Goal: Task Accomplishment & Management: Manage account settings

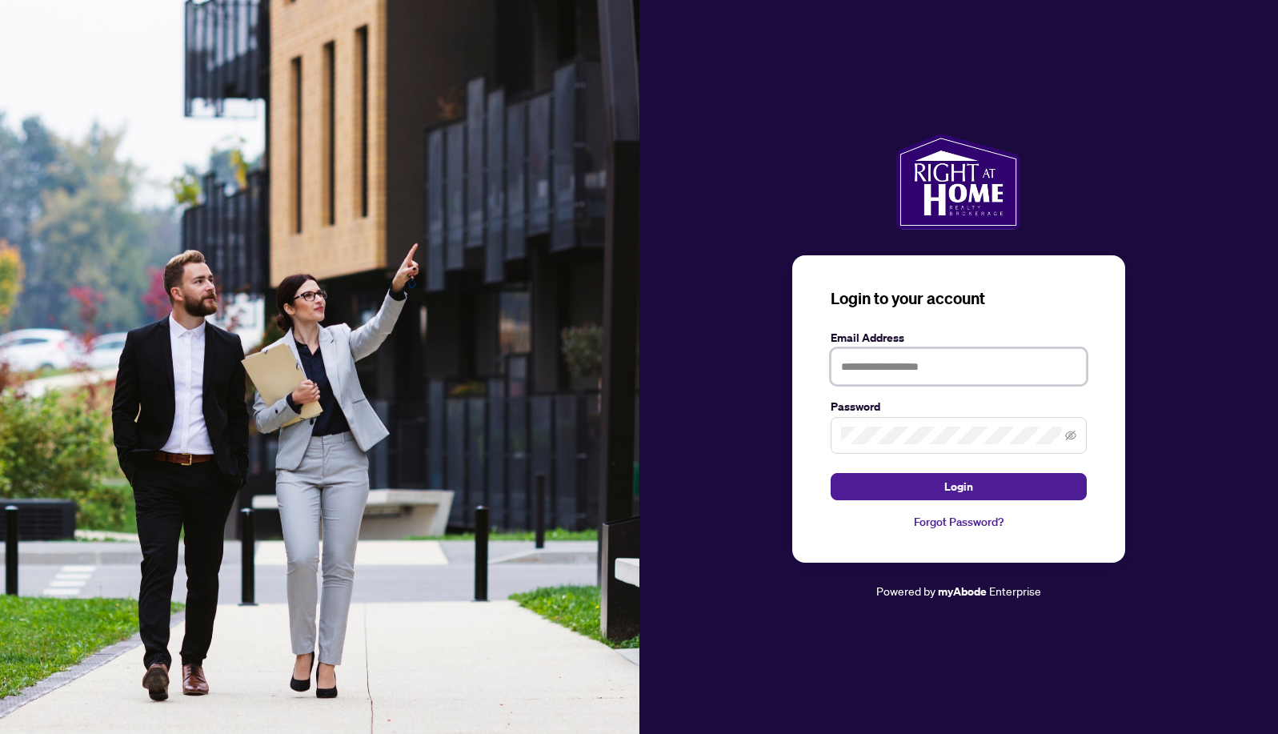
type input "**********"
click at [878, 480] on button "Login" at bounding box center [958, 486] width 256 height 27
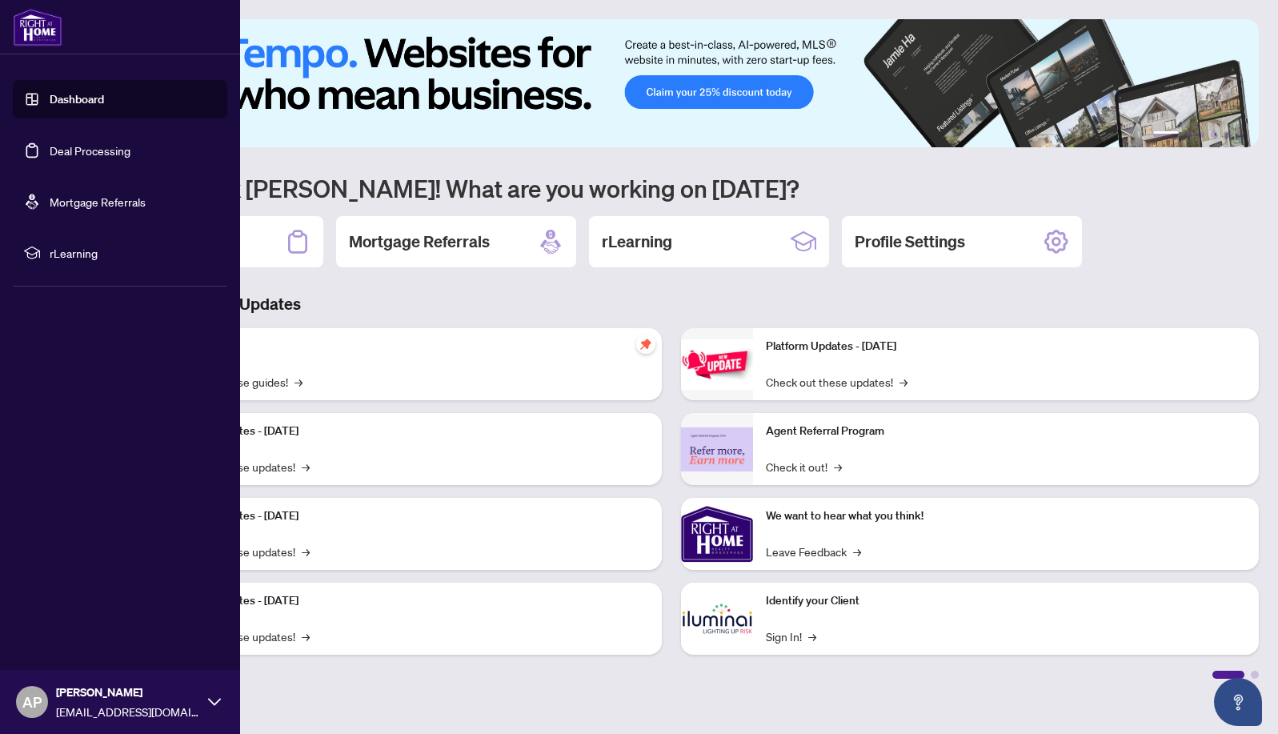
click at [55, 95] on link "Dashboard" at bounding box center [77, 99] width 54 height 14
click at [61, 154] on link "Deal Processing" at bounding box center [90, 150] width 81 height 14
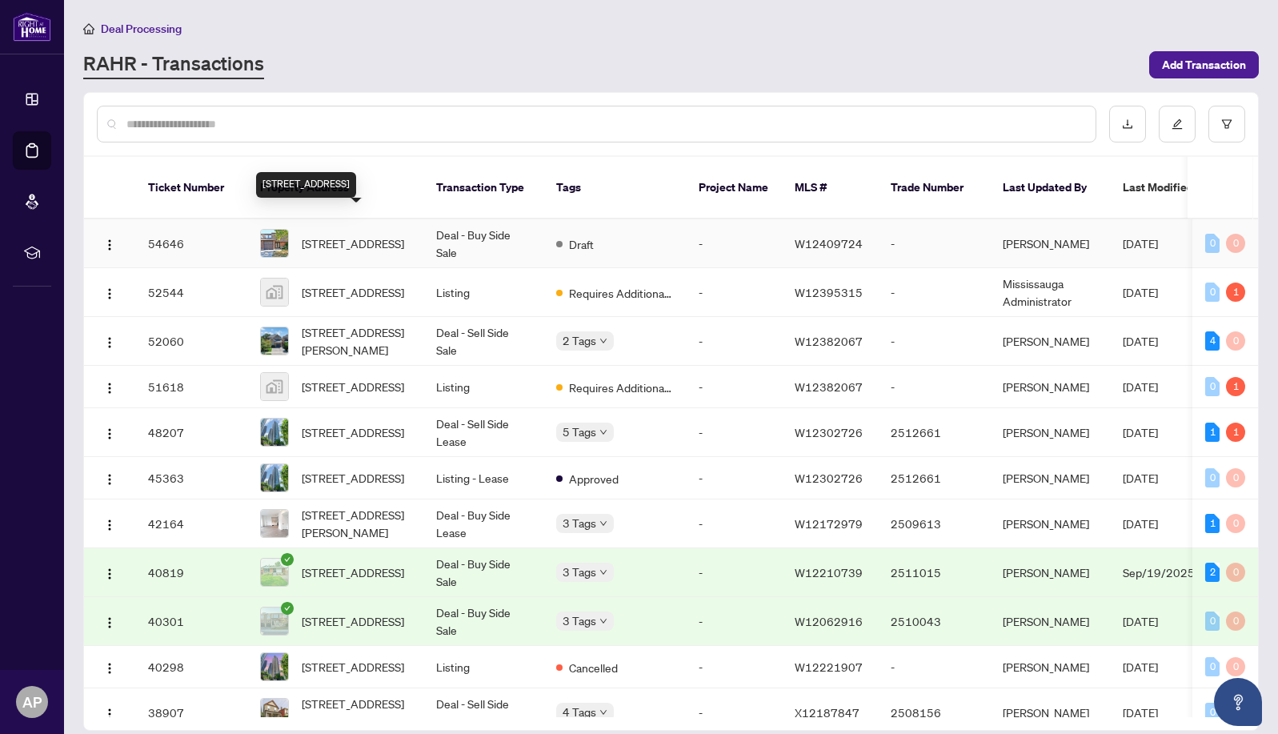
click at [364, 234] on span "[STREET_ADDRESS]" at bounding box center [353, 243] width 102 height 18
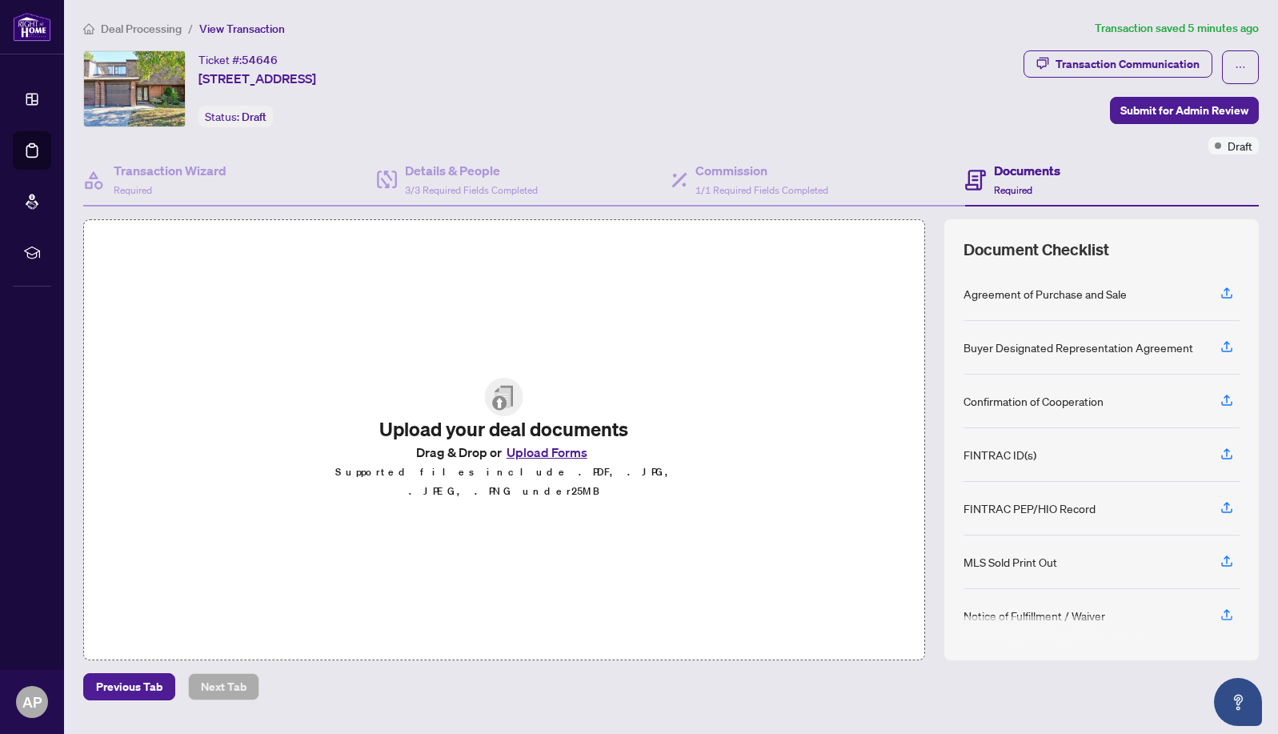
click at [539, 457] on button "Upload Forms" at bounding box center [547, 452] width 90 height 21
click at [1223, 291] on icon "button" at bounding box center [1226, 293] width 14 height 14
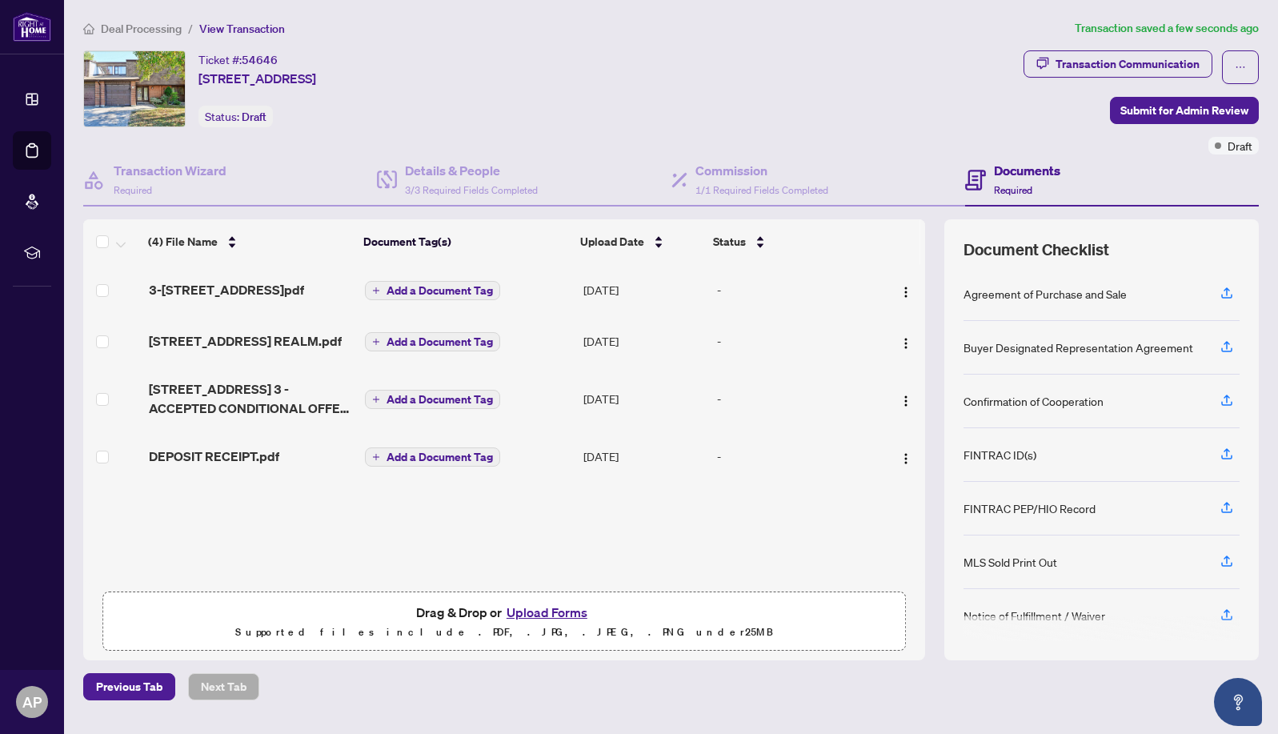
scroll to position [0, 1]
click at [457, 287] on span "Add a Document Tag" at bounding box center [439, 290] width 106 height 11
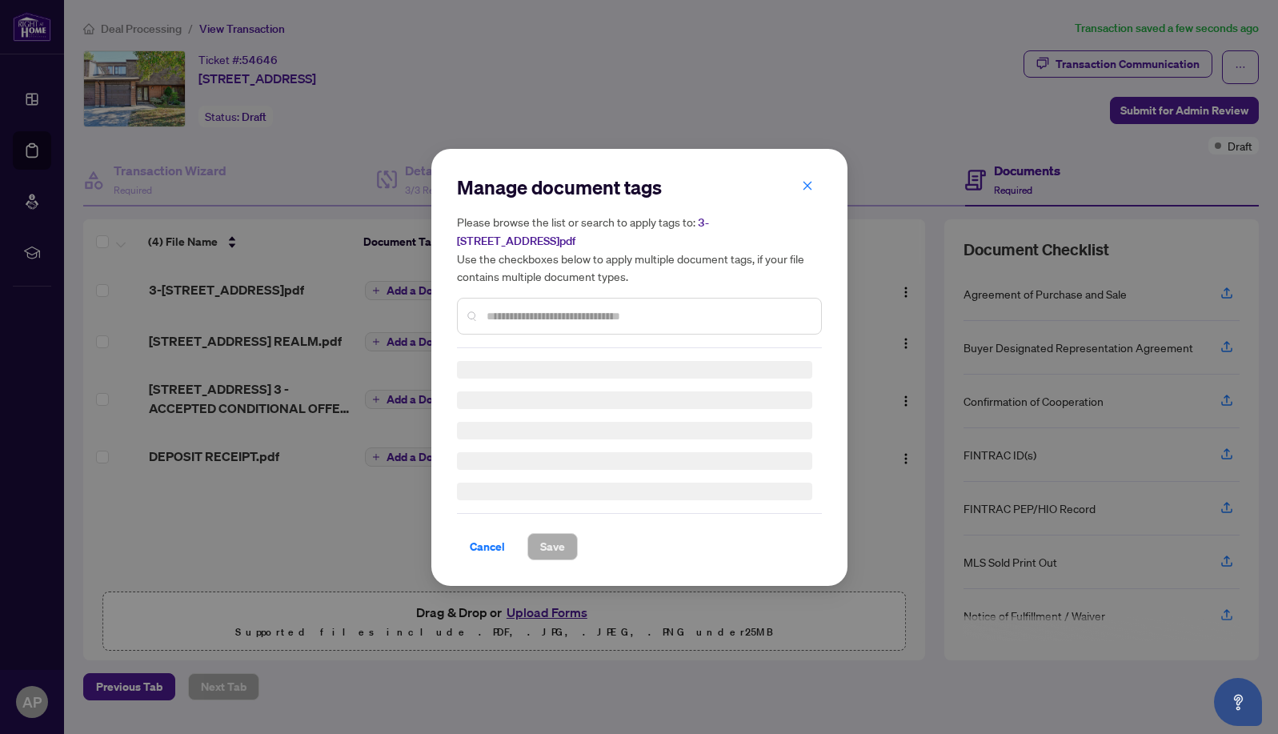
click at [515, 320] on input "text" at bounding box center [647, 316] width 322 height 18
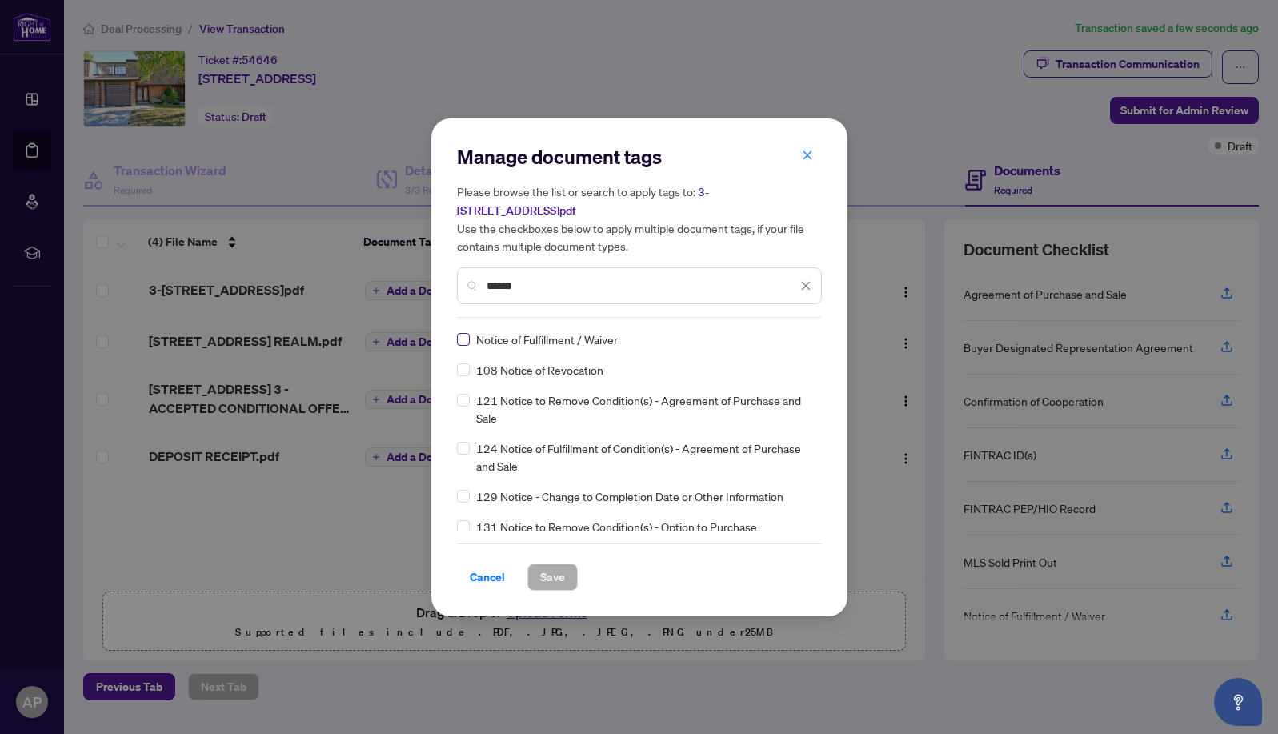
type input "******"
click at [559, 576] on span "Save" at bounding box center [552, 577] width 25 height 26
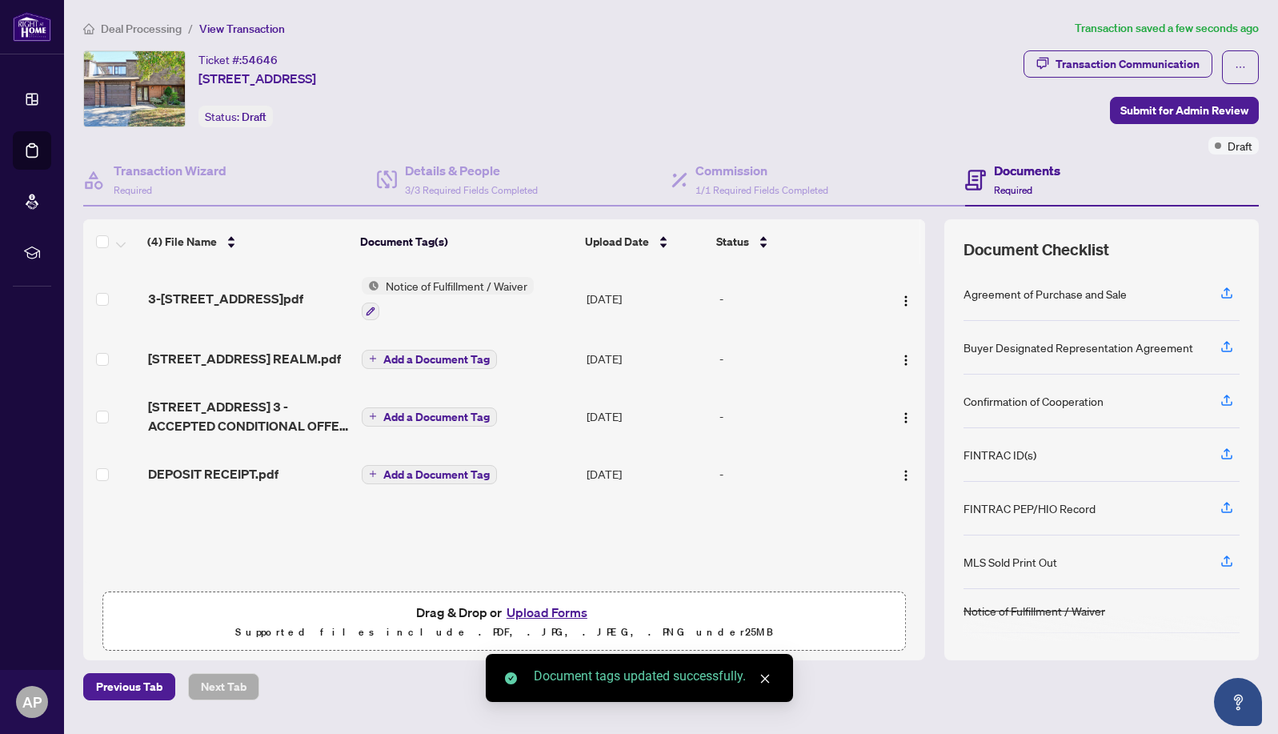
click at [413, 365] on span "Add a Document Tag" at bounding box center [436, 359] width 106 height 11
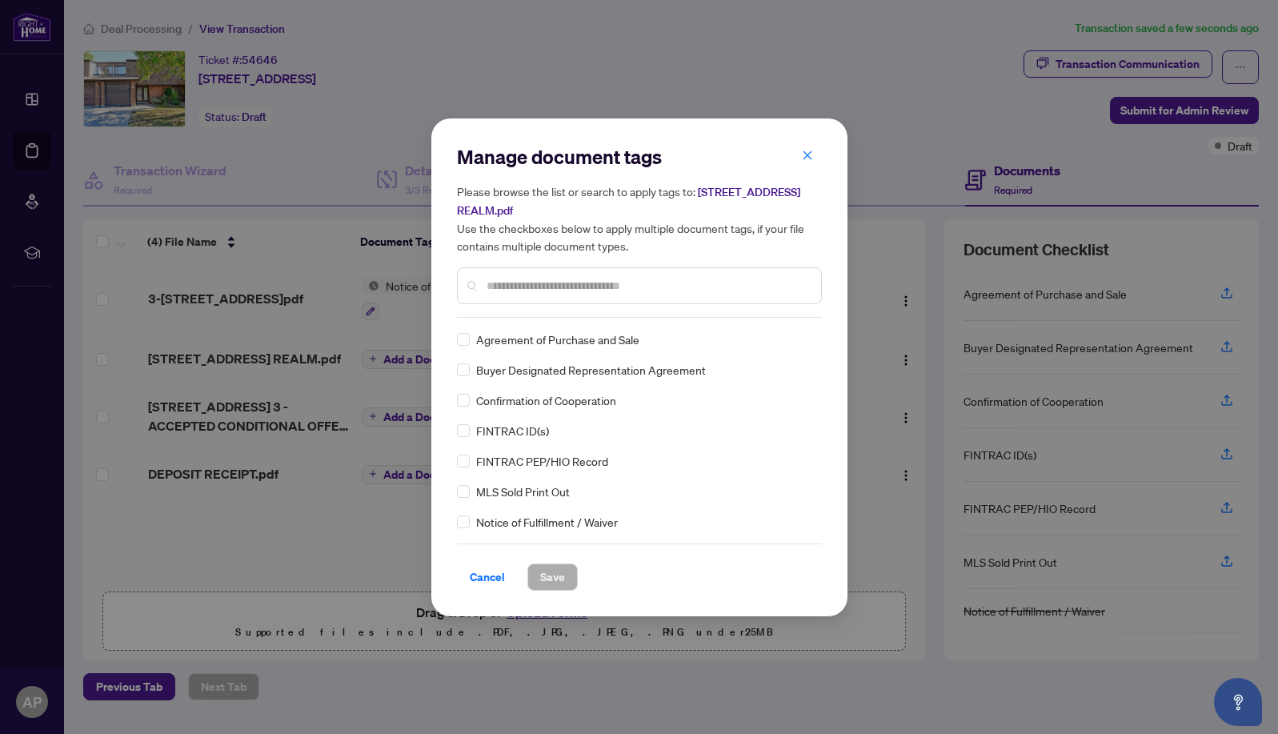
click at [500, 280] on input "text" at bounding box center [647, 286] width 322 height 18
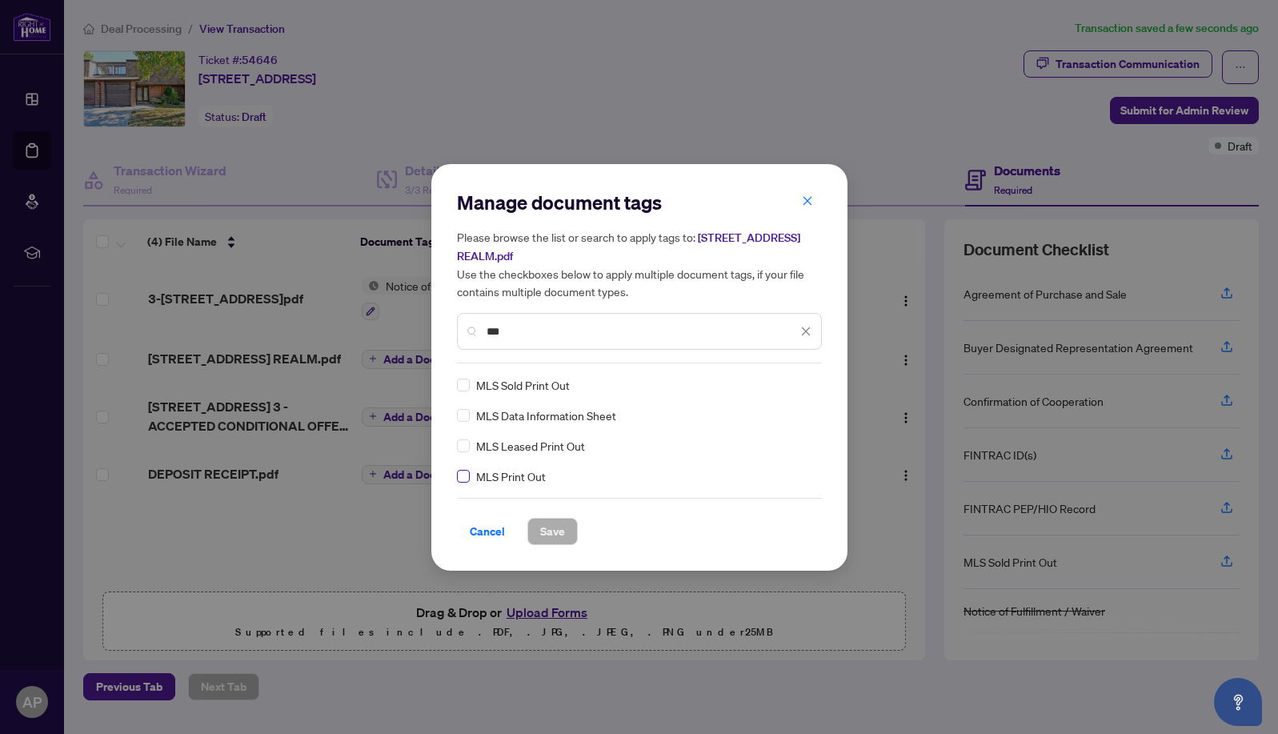
type input "***"
click at [546, 528] on span "Save" at bounding box center [552, 531] width 25 height 26
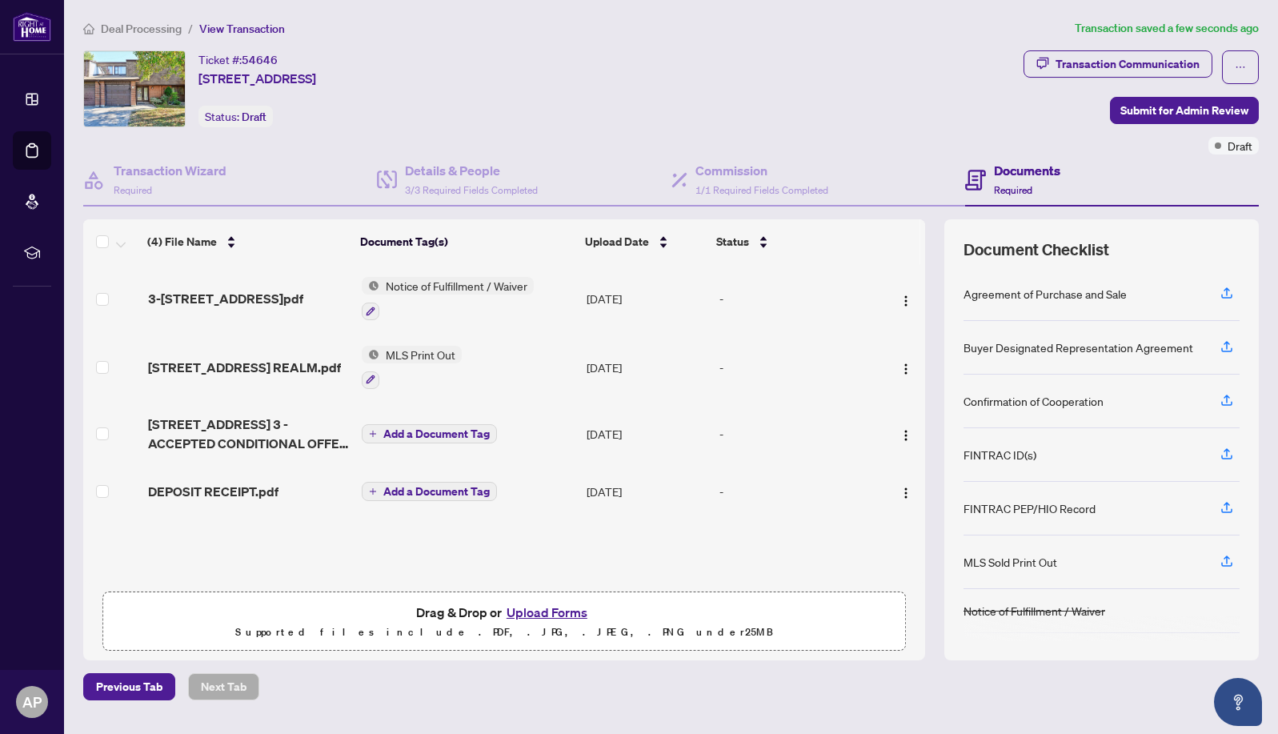
click at [407, 438] on span "Add a Document Tag" at bounding box center [436, 433] width 106 height 11
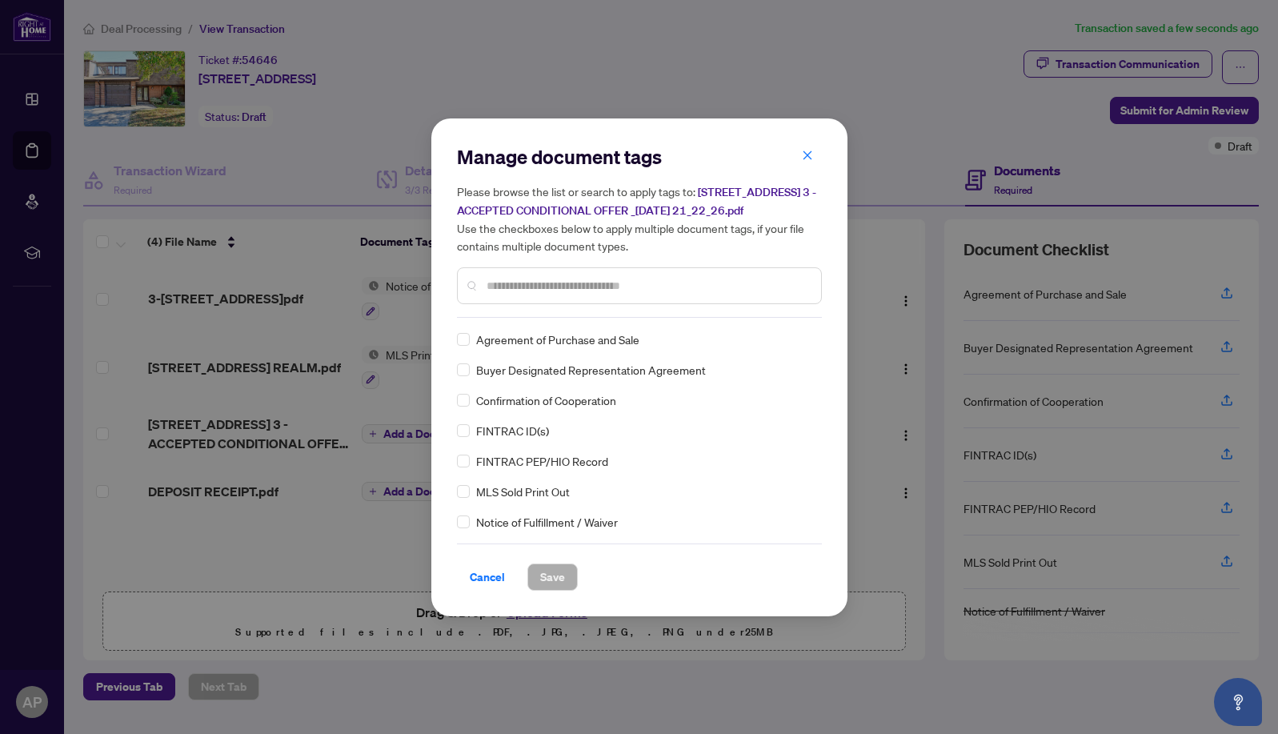
click at [506, 292] on input "text" at bounding box center [647, 286] width 322 height 18
type input "*"
type input "*********"
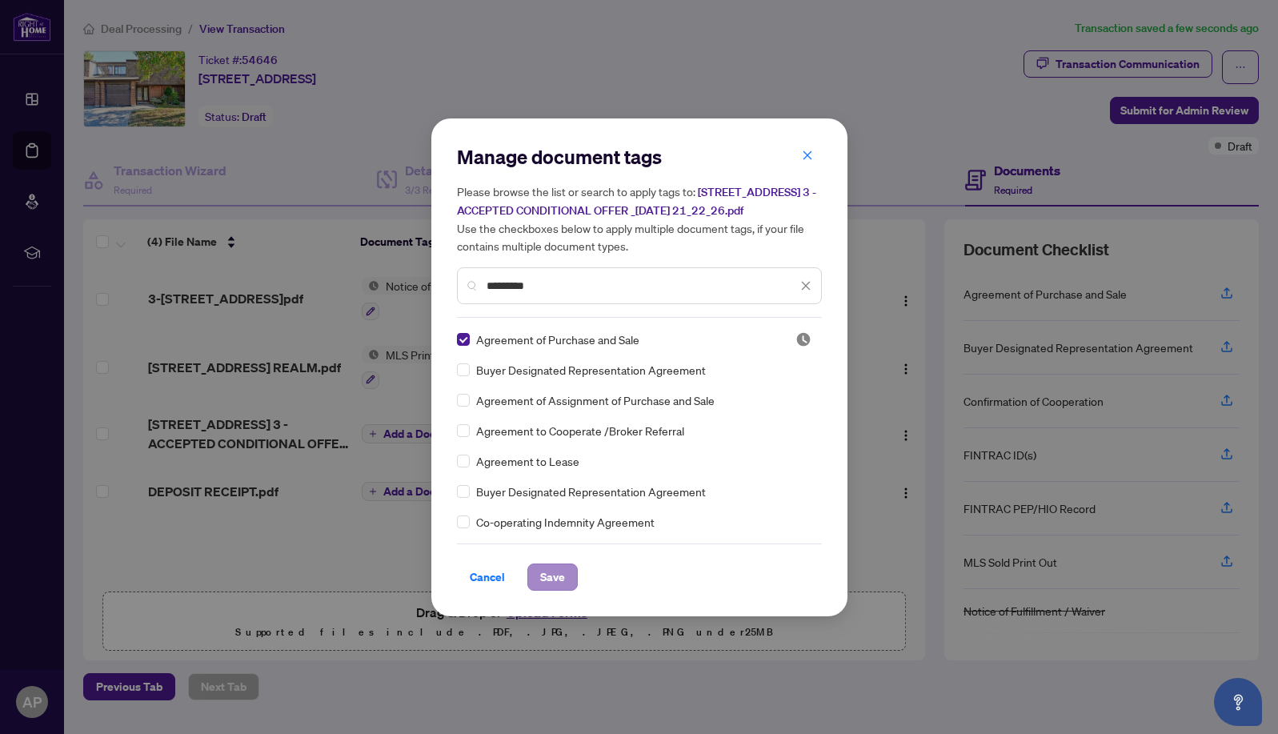
click at [559, 586] on span "Save" at bounding box center [552, 577] width 25 height 26
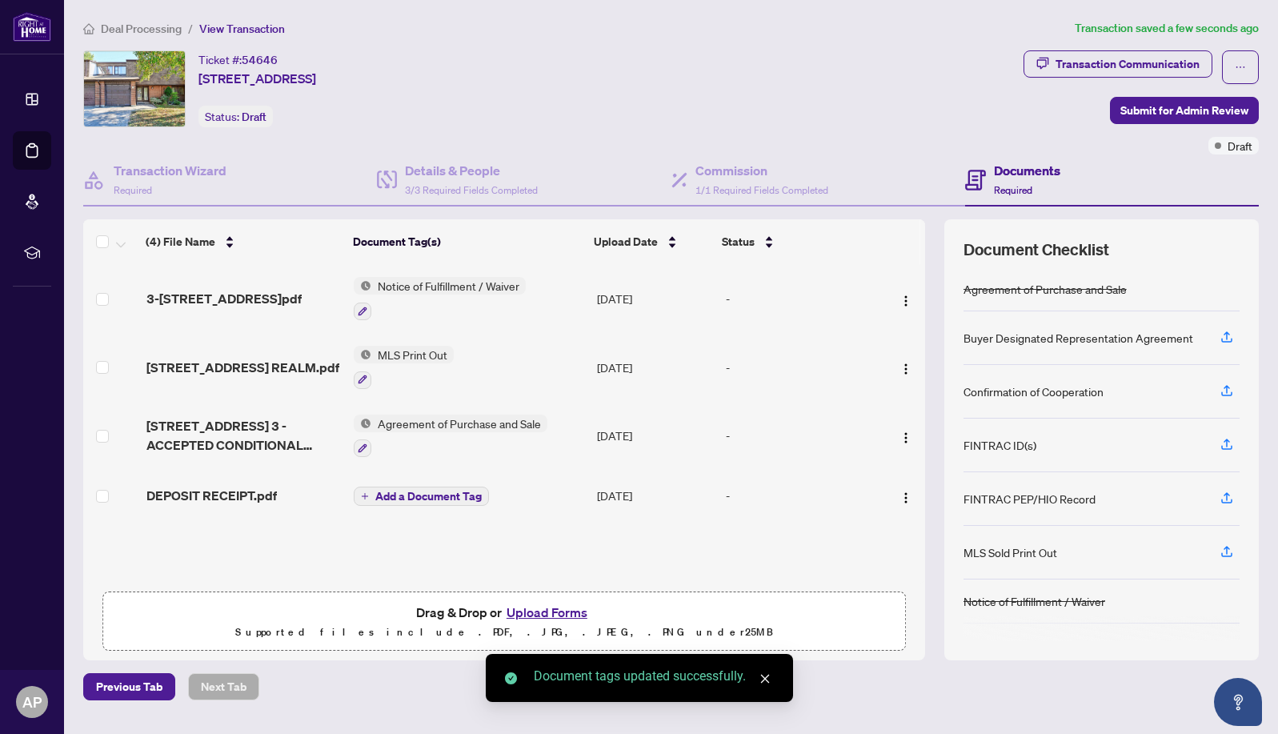
click at [364, 450] on icon "button" at bounding box center [363, 448] width 10 height 10
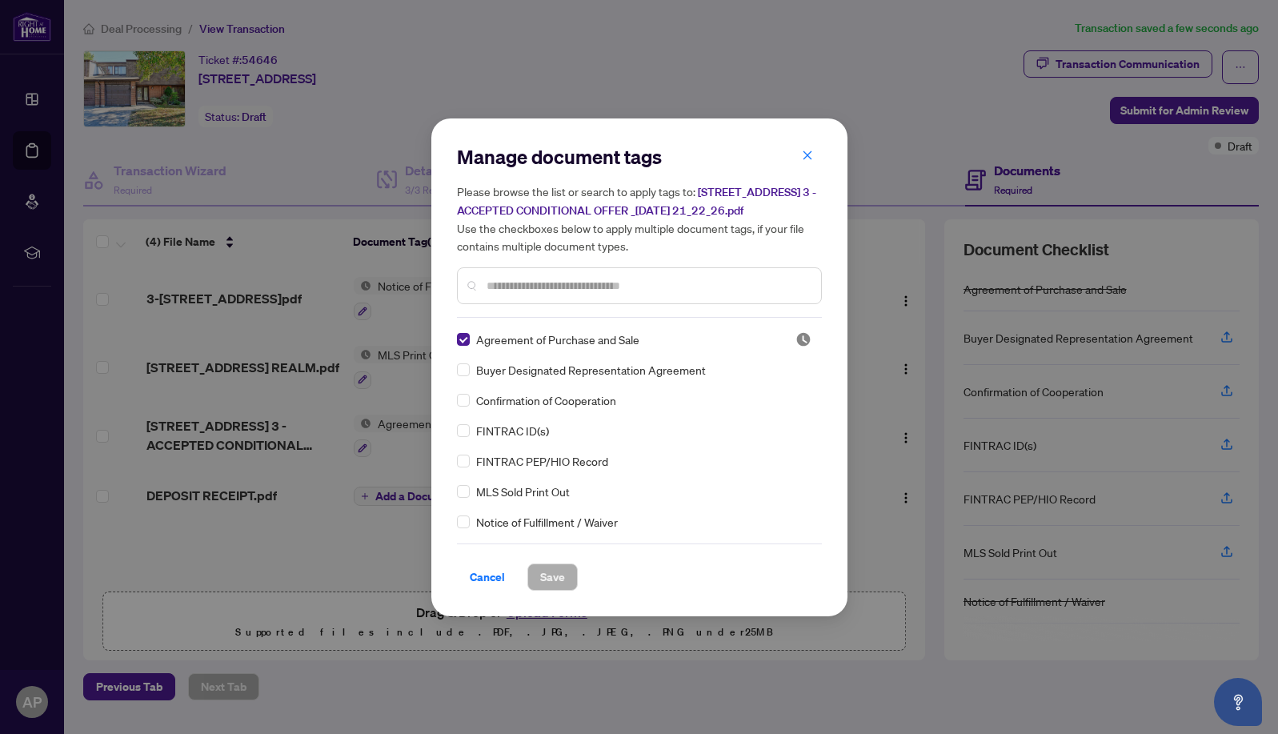
click at [531, 291] on input "text" at bounding box center [647, 286] width 322 height 18
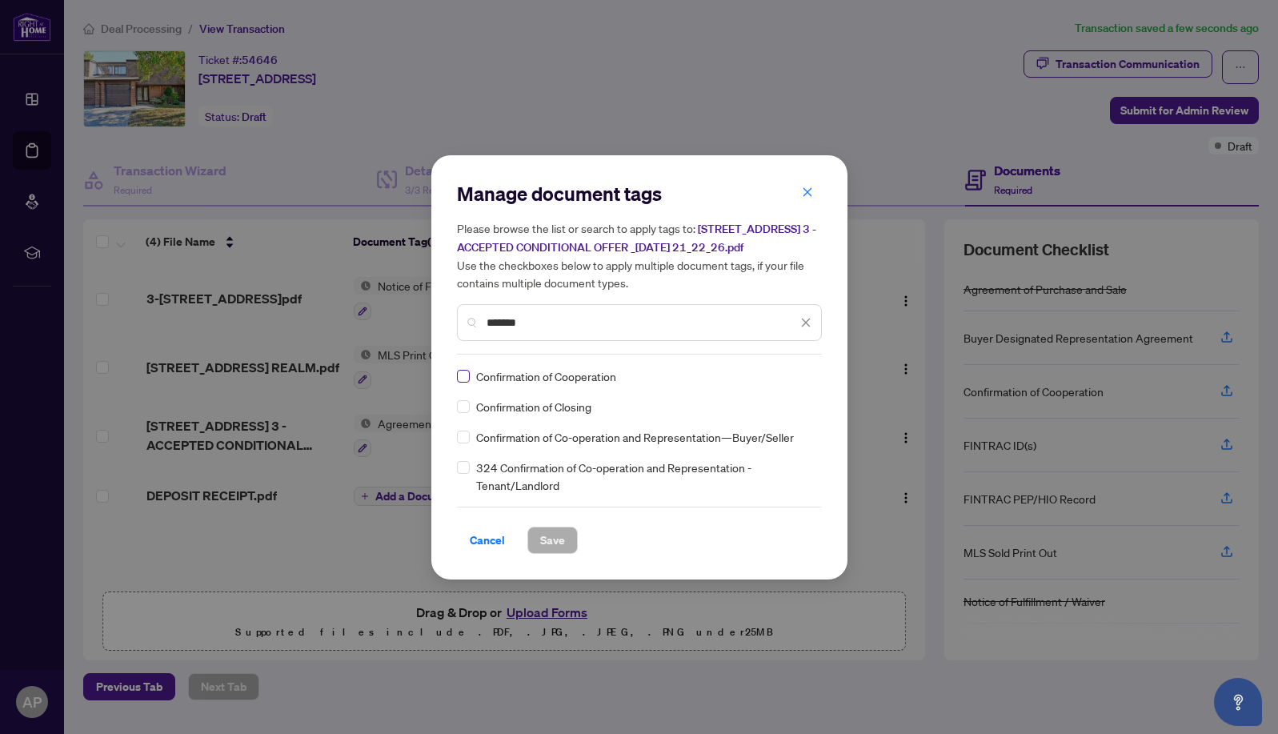
scroll to position [1, 0]
type input "*******"
click at [562, 550] on span "Save" at bounding box center [552, 540] width 25 height 26
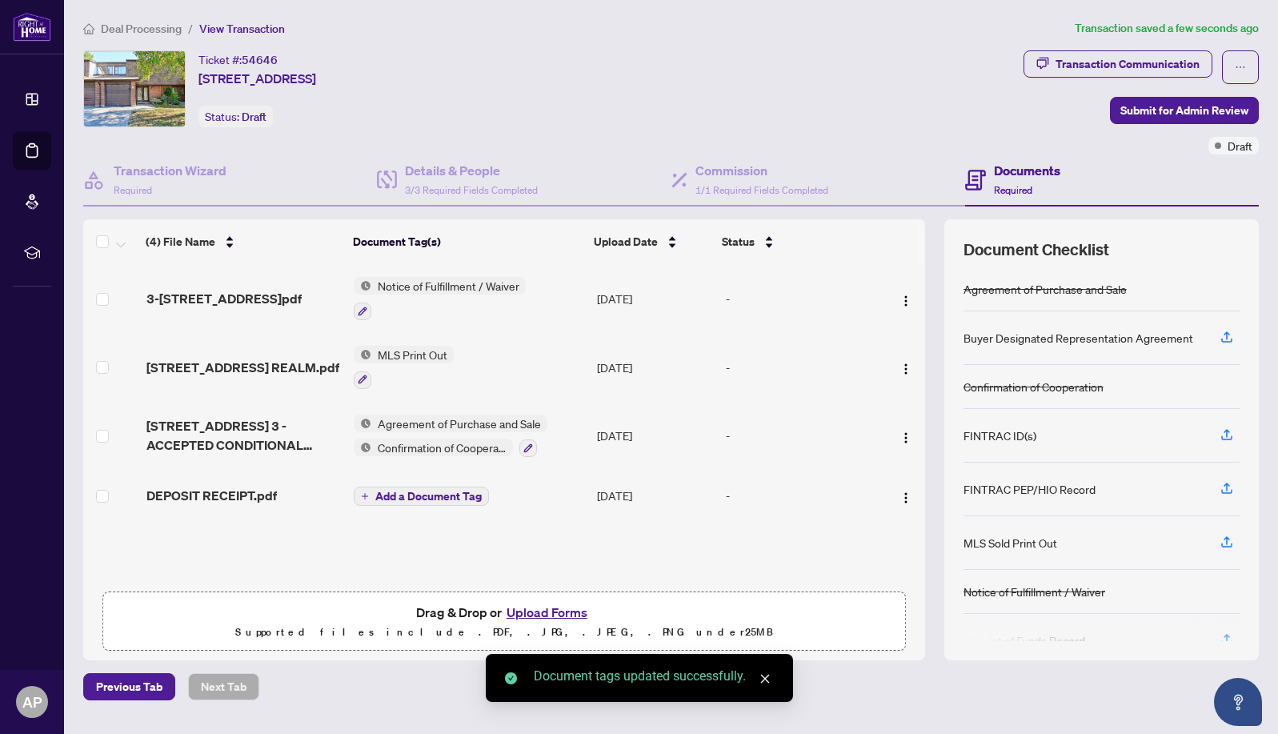
click at [404, 495] on span "Add a Document Tag" at bounding box center [428, 495] width 106 height 11
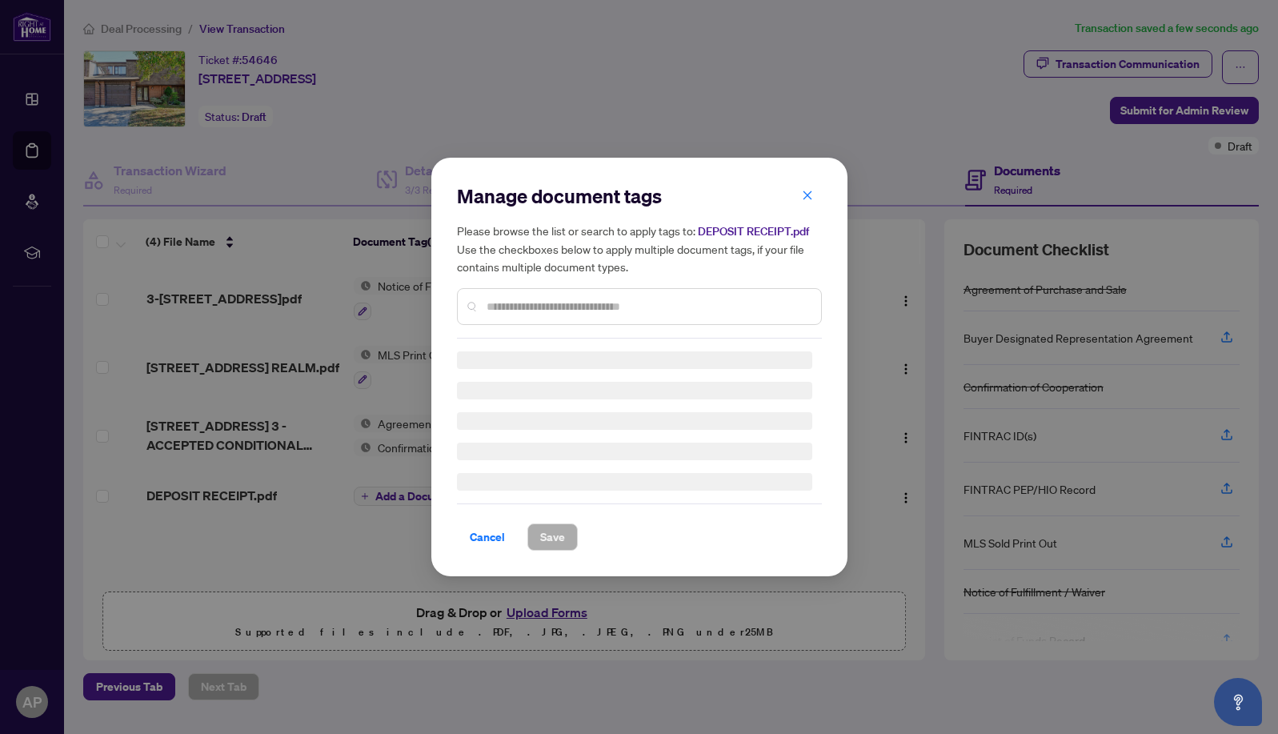
scroll to position [0, 1]
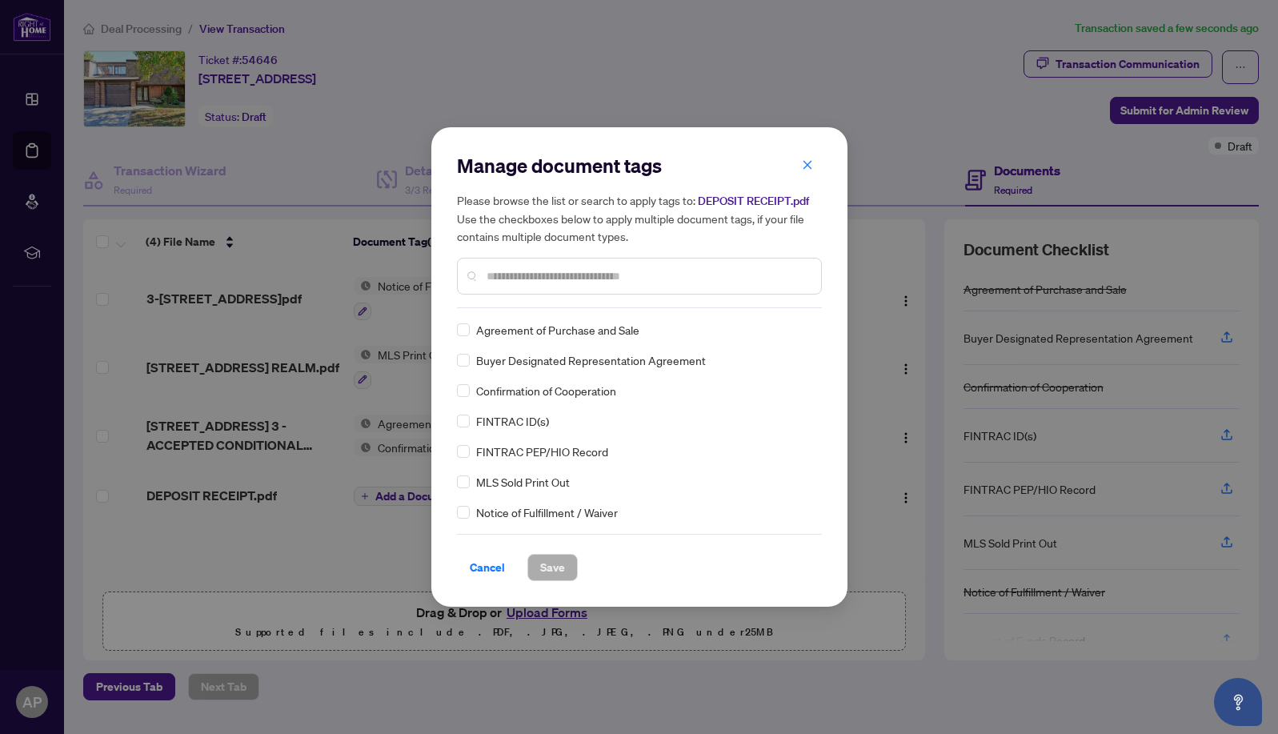
click at [558, 309] on div "Manage document tags Please browse the list or search to apply tags to: DEPOSIT…" at bounding box center [639, 367] width 365 height 428
click at [558, 277] on input "text" at bounding box center [647, 276] width 322 height 18
type input "*******"
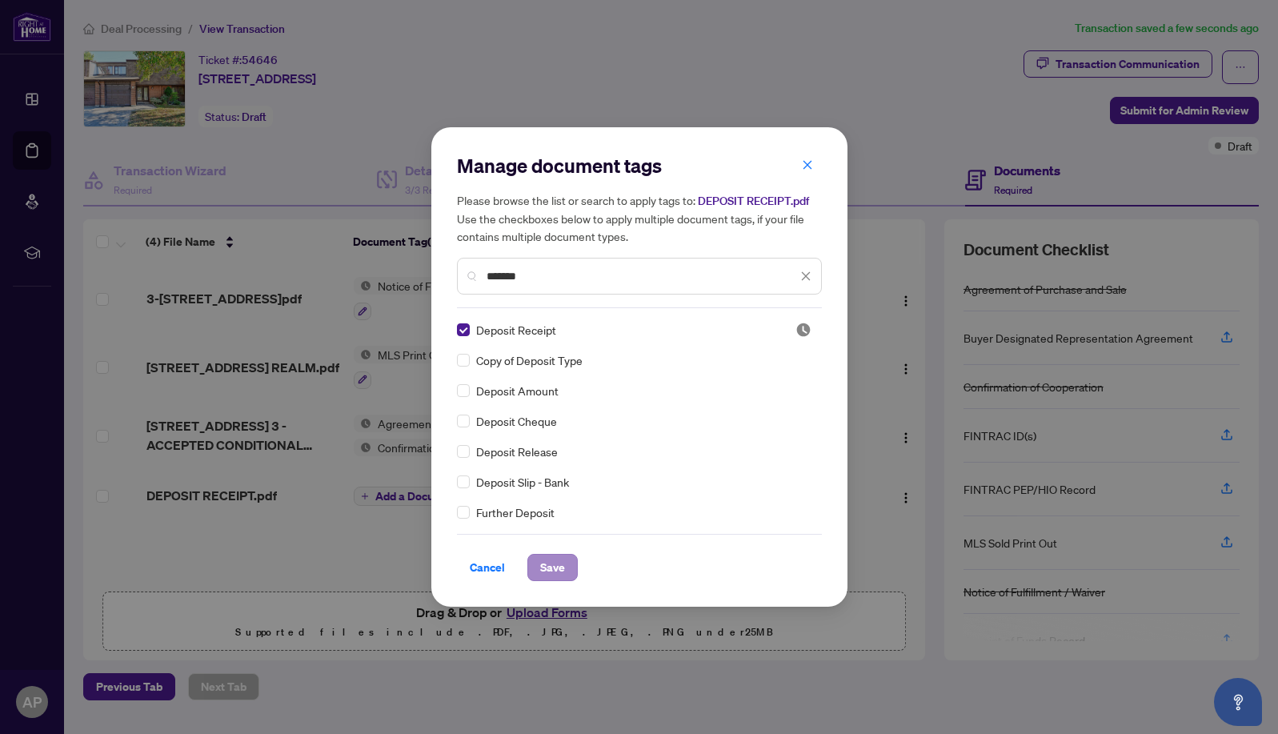
click at [559, 566] on span "Save" at bounding box center [552, 567] width 25 height 26
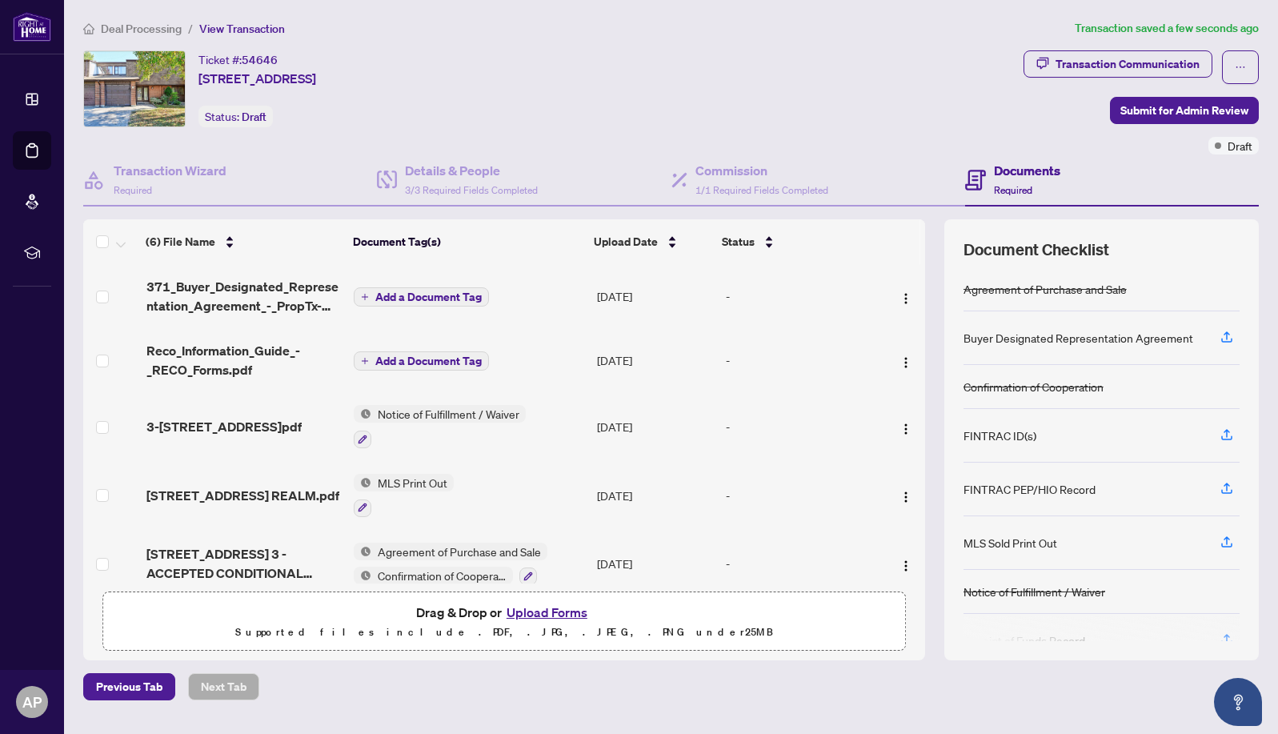
click at [441, 298] on span "Add a Document Tag" at bounding box center [428, 296] width 106 height 11
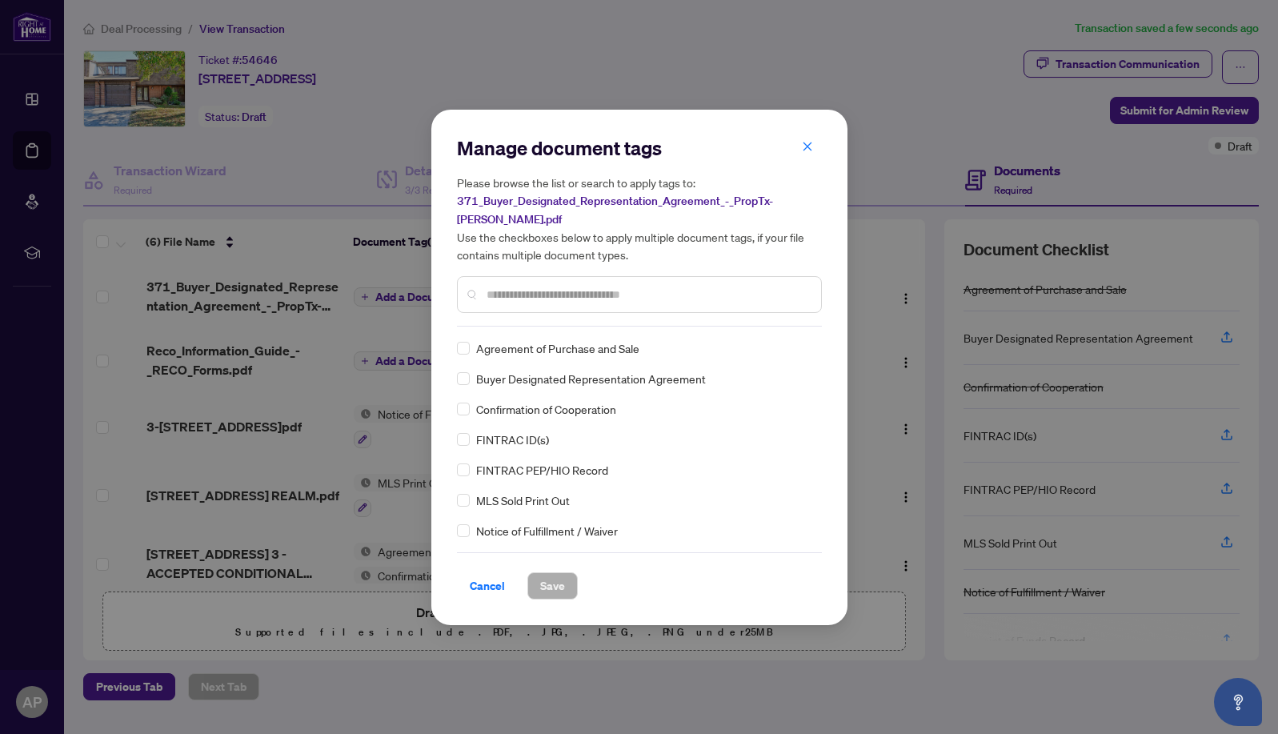
click at [518, 318] on div "Manage document tags Please browse the list or search to apply tags to: 371_Buy…" at bounding box center [639, 367] width 365 height 464
click at [520, 290] on input "text" at bounding box center [647, 295] width 322 height 18
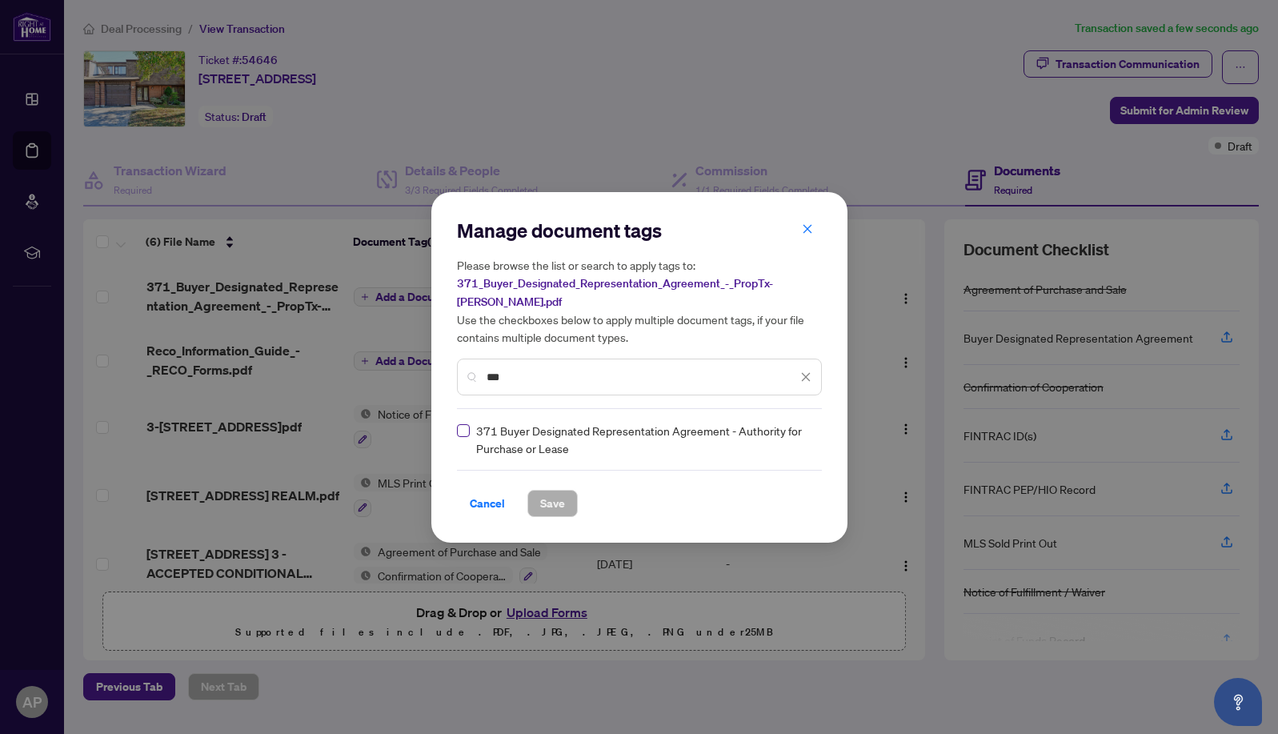
type input "***"
click at [560, 491] on span "Save" at bounding box center [552, 503] width 25 height 26
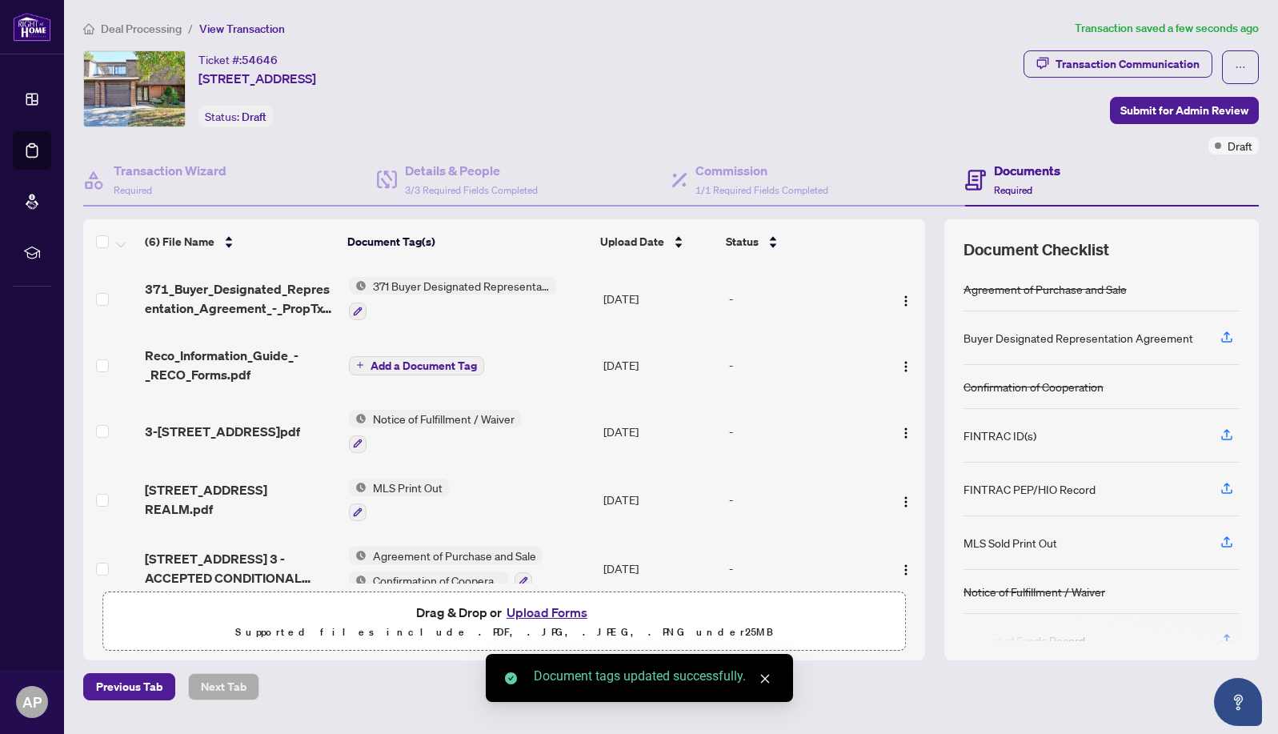
click at [382, 363] on span "Add a Document Tag" at bounding box center [423, 365] width 106 height 11
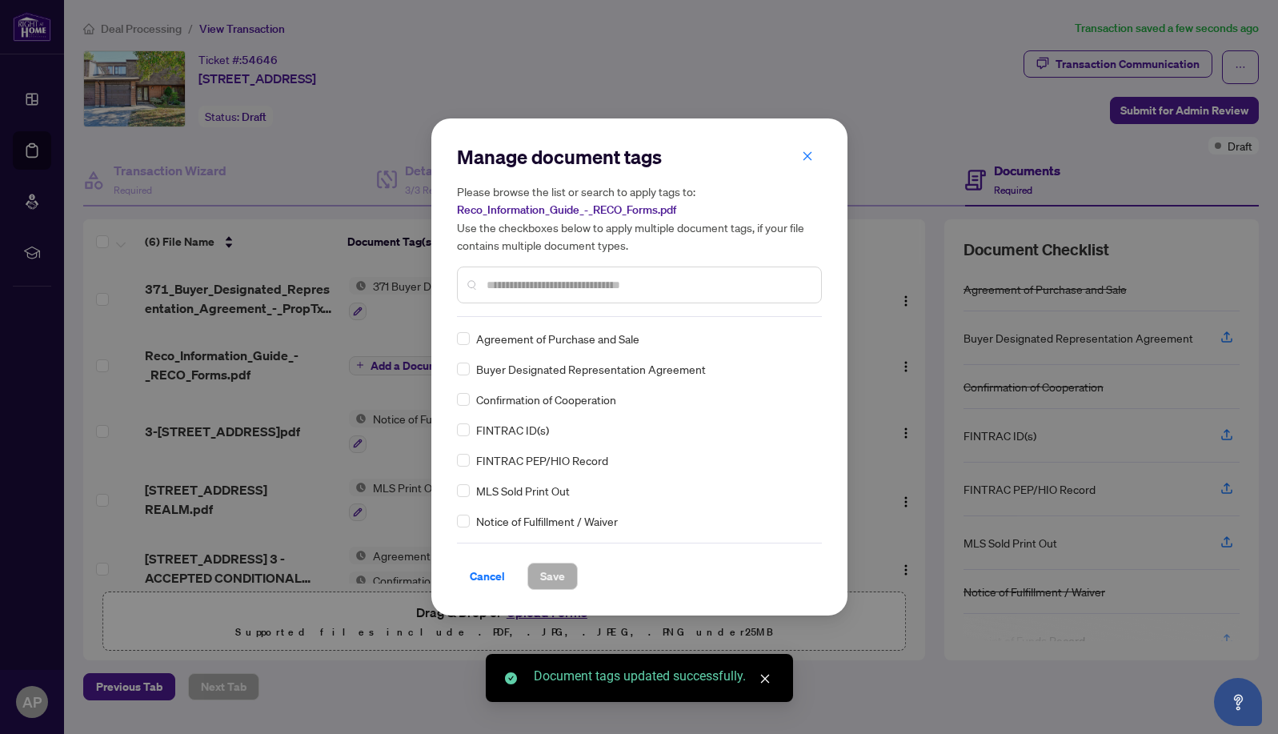
click at [507, 320] on div "Manage document tags Please browse the list or search to apply tags to: Reco_In…" at bounding box center [639, 367] width 365 height 446
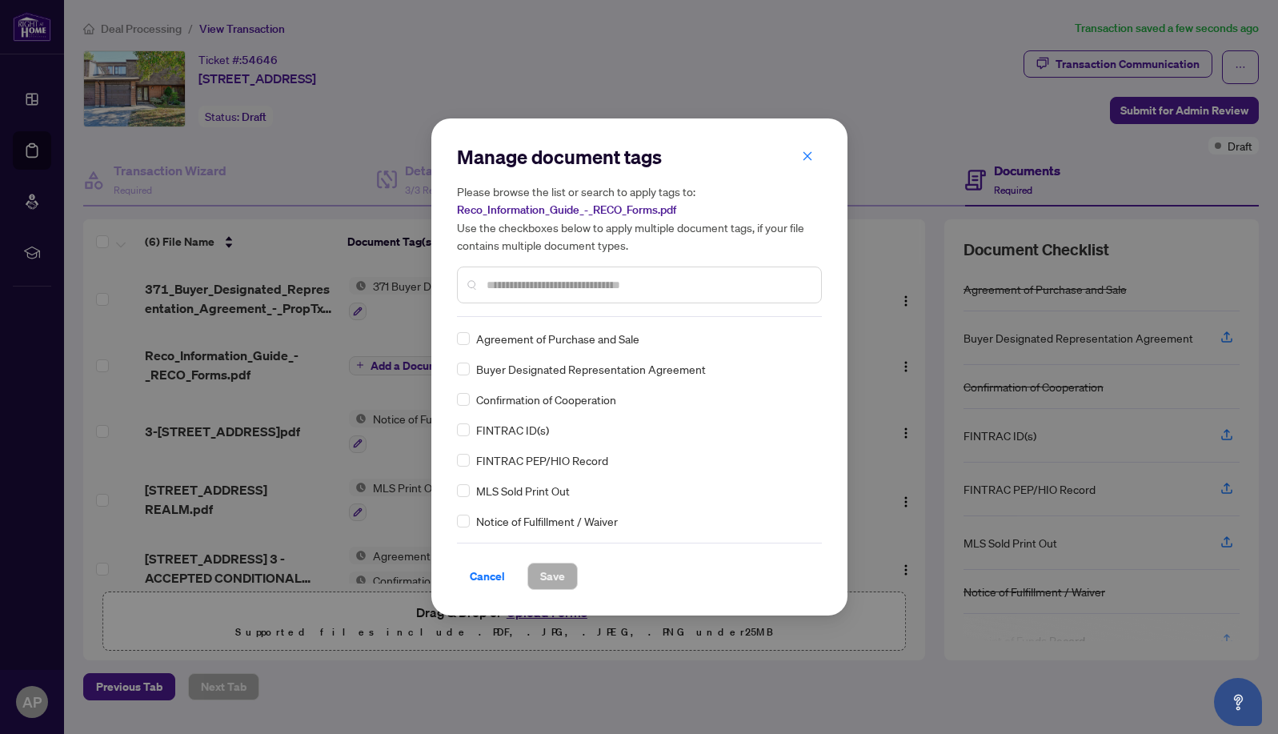
click at [507, 284] on input "text" at bounding box center [647, 285] width 322 height 18
type input "****"
click at [558, 574] on span "Save" at bounding box center [552, 576] width 25 height 26
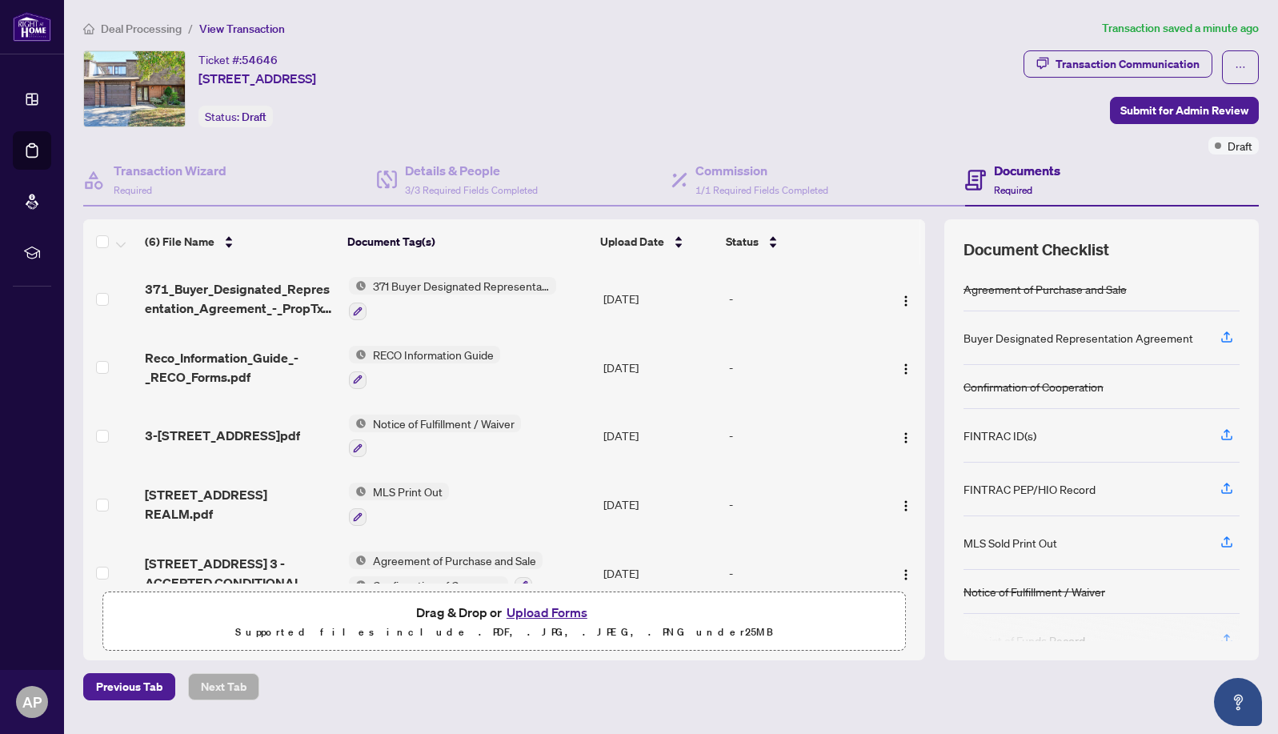
click at [694, 115] on div "Ticket #: 54646 [STREET_ADDRESS] Status: Draft" at bounding box center [550, 88] width 934 height 77
